Goal: Find specific page/section: Find specific page/section

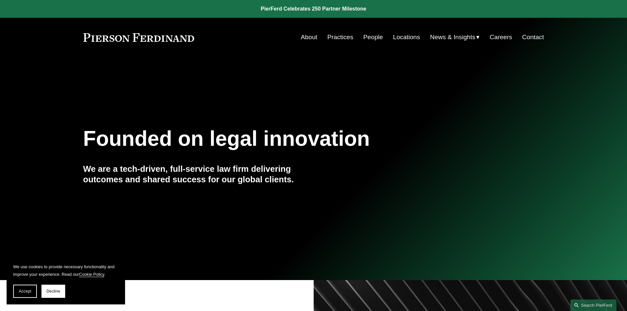
click at [406, 35] on link "Locations" at bounding box center [406, 37] width 27 height 13
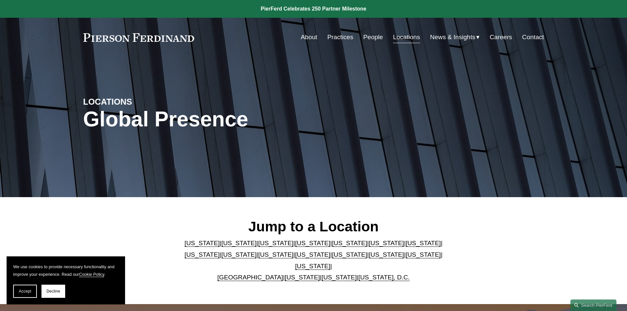
click at [369, 258] on link "[US_STATE]" at bounding box center [386, 254] width 35 height 7
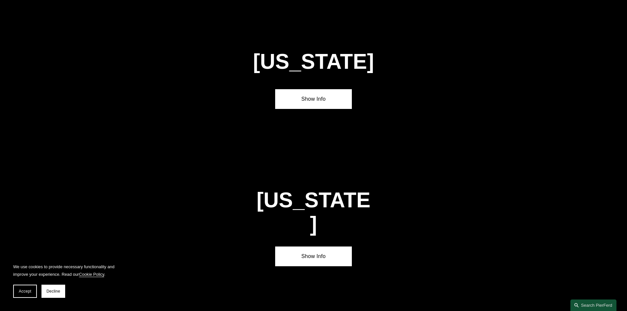
scroll to position [1964, 0]
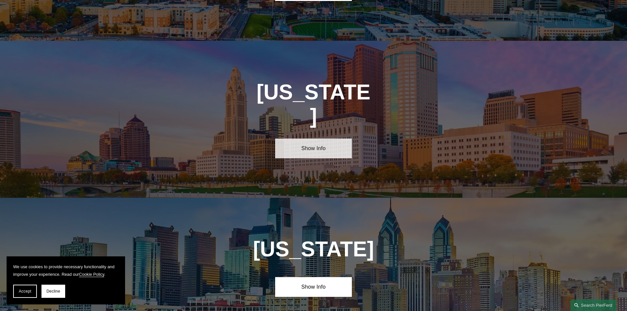
click at [295, 139] on link "Show Info" at bounding box center [313, 149] width 77 height 20
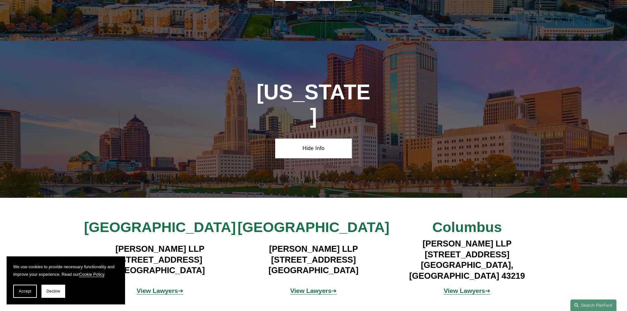
click at [317, 287] on strong "View Lawyers" at bounding box center [310, 290] width 41 height 7
click at [171, 287] on strong "View Lawyers" at bounding box center [157, 290] width 41 height 7
click at [471, 287] on strong "View Lawyers" at bounding box center [464, 290] width 41 height 7
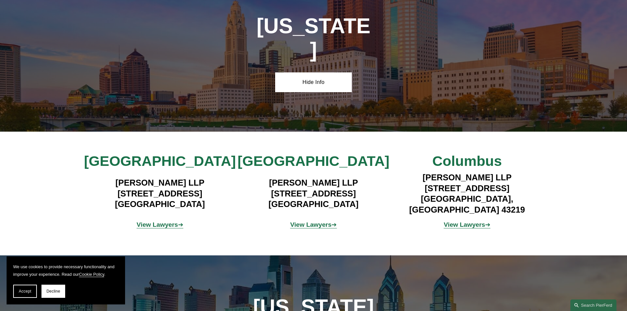
scroll to position [2095, 0]
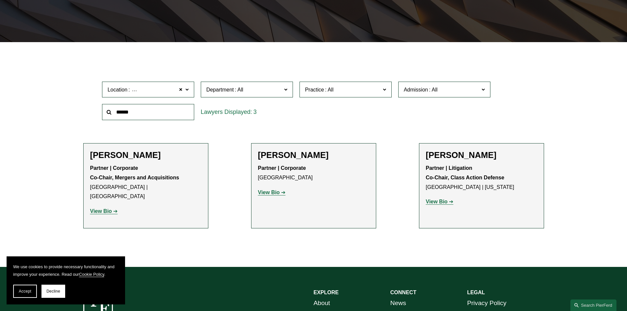
scroll to position [165, 0]
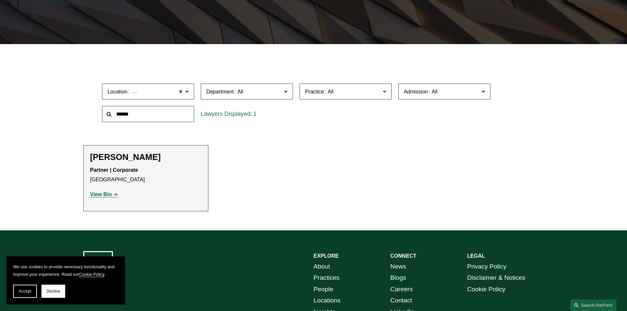
scroll to position [165, 0]
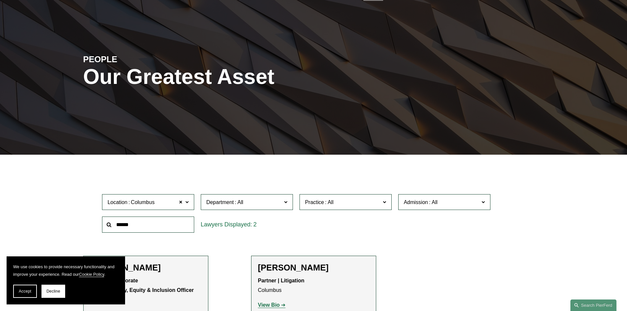
scroll to position [132, 0]
